Goal: Information Seeking & Learning: Learn about a topic

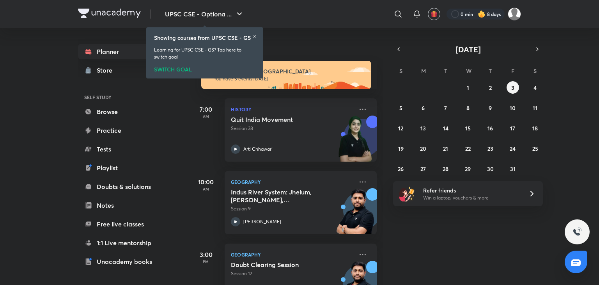
click at [256, 37] on icon at bounding box center [254, 36] width 3 height 3
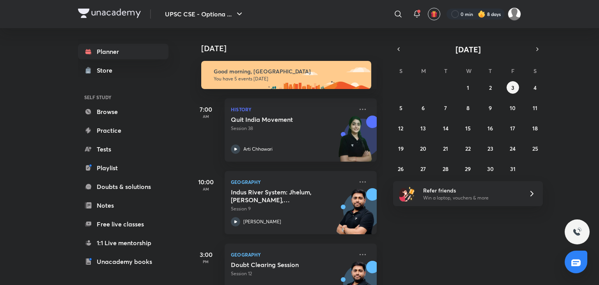
click at [274, 222] on p "[PERSON_NAME]" at bounding box center [262, 221] width 38 height 7
click at [400, 12] on icon at bounding box center [397, 13] width 9 height 9
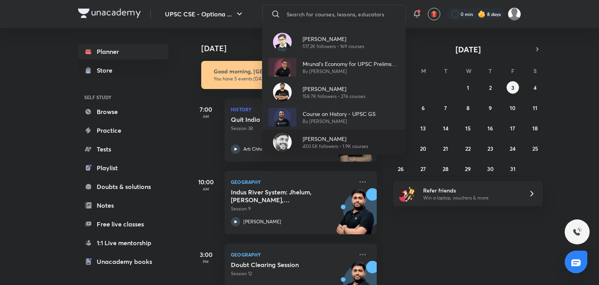
click at [335, 136] on p "[PERSON_NAME]" at bounding box center [334, 138] width 65 height 8
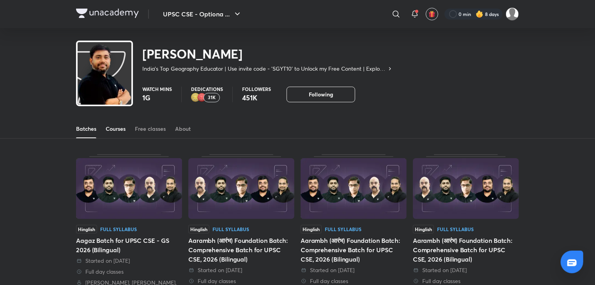
click at [121, 125] on div "Courses" at bounding box center [116, 129] width 20 height 8
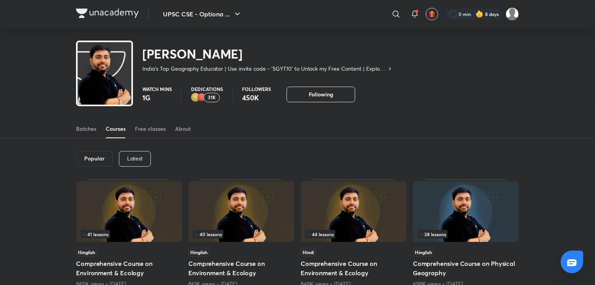
click at [147, 157] on div "Latest" at bounding box center [135, 159] width 32 height 16
click at [147, 157] on div "Latest" at bounding box center [134, 159] width 32 height 16
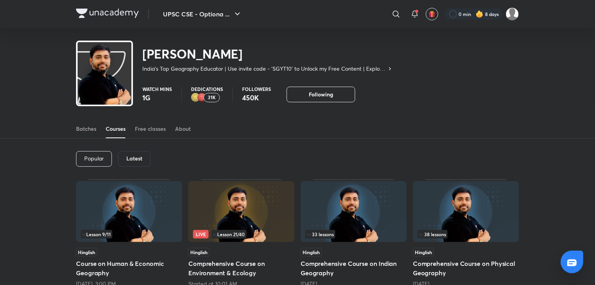
click at [147, 157] on div "Latest" at bounding box center [134, 159] width 32 height 16
click at [375, 225] on img at bounding box center [354, 211] width 106 height 61
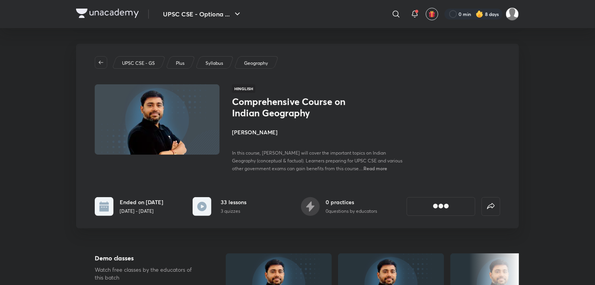
click at [508, 113] on div "UPSC CSE - GS Plus Syllabus Geography Hinglish Comprehensive Course on Indian G…" at bounding box center [297, 136] width 443 height 184
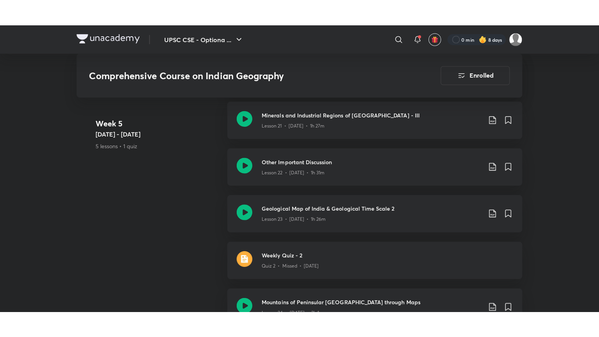
scroll to position [1657, 0]
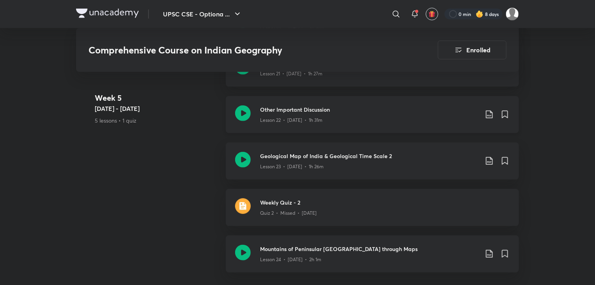
click at [246, 105] on icon at bounding box center [243, 113] width 16 height 16
